Goal: Task Accomplishment & Management: Manage account settings

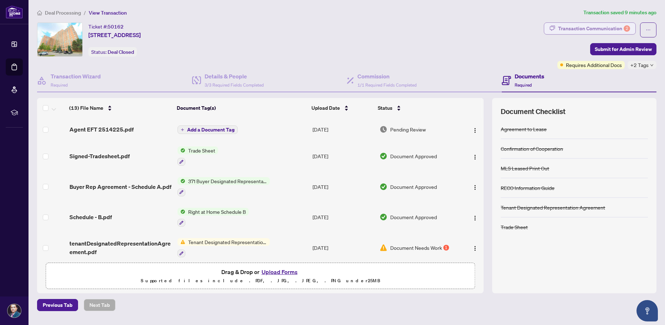
click at [592, 30] on div "Transaction Communication 2" at bounding box center [594, 28] width 72 height 11
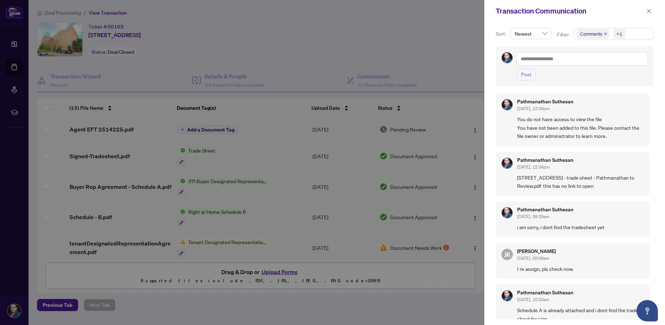
click at [463, 72] on div at bounding box center [332, 162] width 665 height 325
click at [649, 11] on icon "close" at bounding box center [649, 11] width 4 height 4
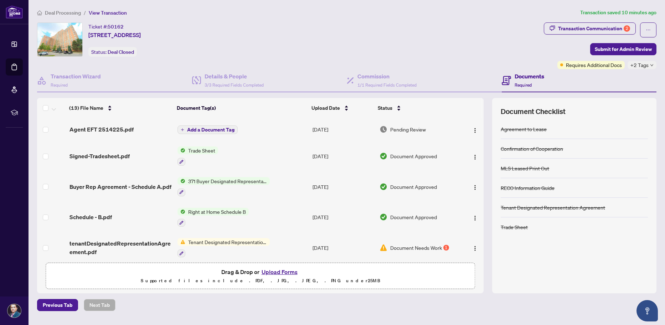
click at [288, 129] on td "Add a Document Tag" at bounding box center [242, 129] width 135 height 23
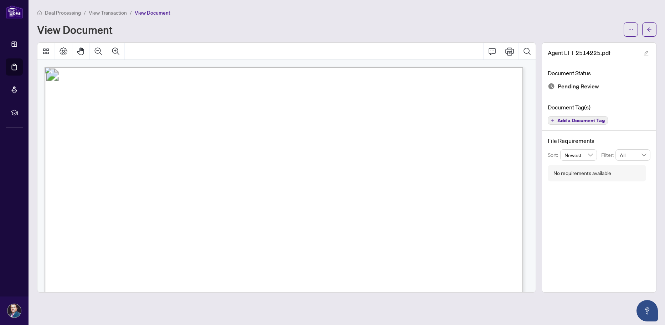
drag, startPoint x: 417, startPoint y: 182, endPoint x: 488, endPoint y: 182, distance: 70.6
click at [488, 67] on p "Right at Home Realty PAID BY E.F.T. [DATE] One Thousand One Hundred Eighty One …" at bounding box center [570, 67] width 1051 height 0
click at [484, 174] on span "2,765.75" at bounding box center [476, 174] width 22 height 6
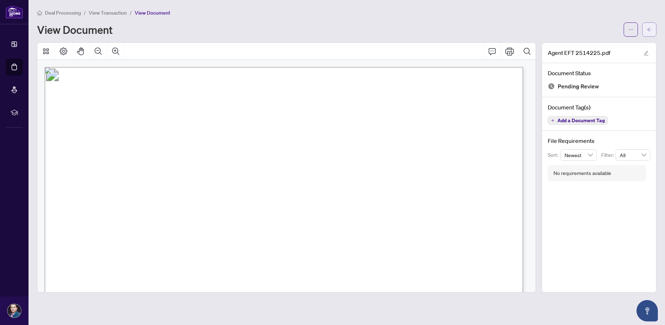
click at [652, 30] on button "button" at bounding box center [649, 29] width 14 height 14
